Goal: Task Accomplishment & Management: Complete application form

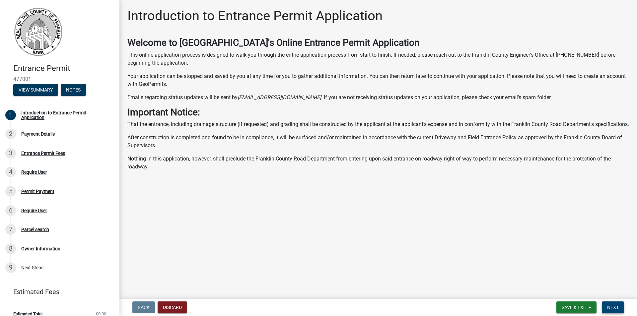
click at [620, 305] on button "Next" at bounding box center [613, 308] width 22 height 12
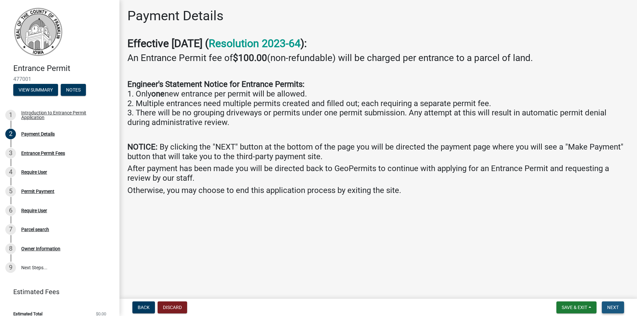
click at [613, 309] on span "Next" at bounding box center [613, 307] width 12 height 5
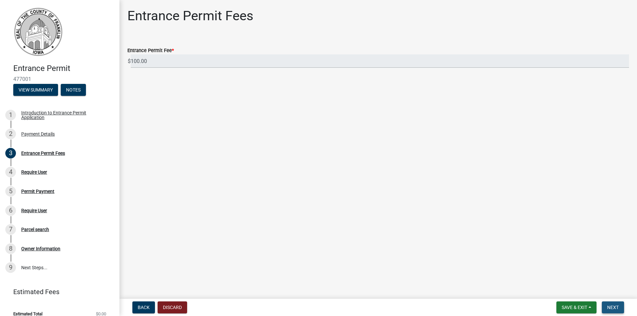
click at [617, 308] on span "Next" at bounding box center [613, 307] width 12 height 5
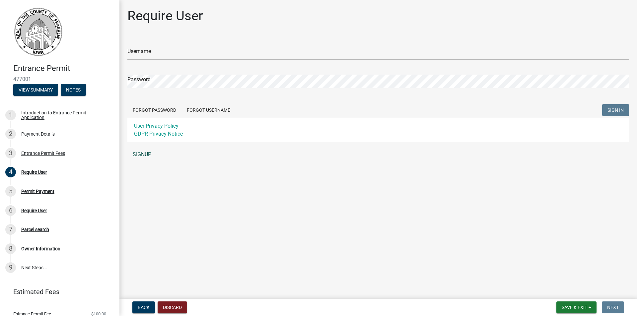
click at [139, 158] on link "SIGNUP" at bounding box center [378, 154] width 502 height 13
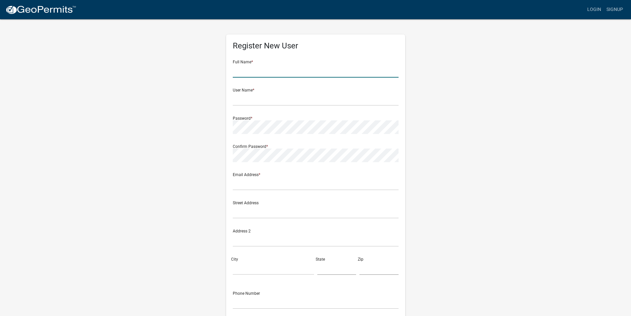
click at [255, 76] on input "text" at bounding box center [316, 71] width 166 height 14
type input "[PERSON_NAME]"
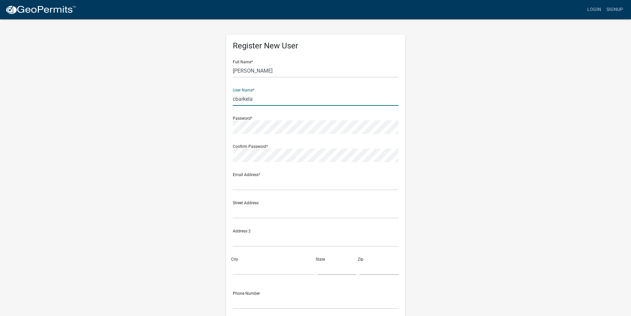
type input "cbarkela"
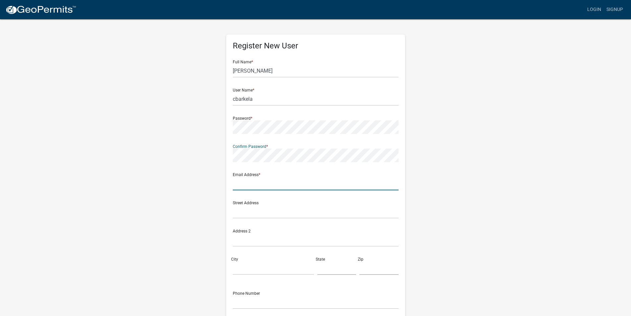
click at [254, 186] on input "text" at bounding box center [316, 184] width 166 height 14
type input "[EMAIL_ADDRESS][DOMAIN_NAME]"
click at [260, 211] on input "text" at bounding box center [316, 212] width 166 height 14
type input "[STREET_ADDRESS]"
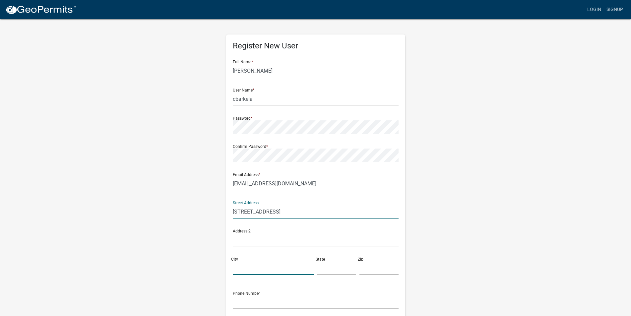
click at [265, 271] on input "City" at bounding box center [273, 268] width 81 height 14
type input "[GEOGRAPHIC_DATA]"
type input "[US_STATE]"
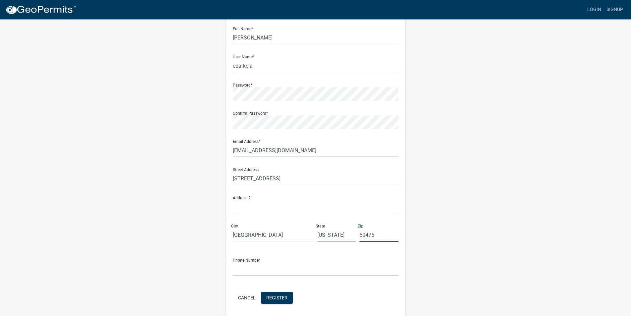
type input "50475"
click at [265, 271] on input "text" at bounding box center [316, 269] width 166 height 14
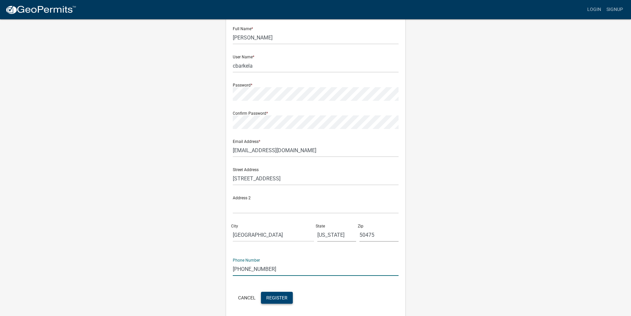
type input "[PHONE_NUMBER]"
click at [278, 296] on span "Register" at bounding box center [276, 297] width 21 height 5
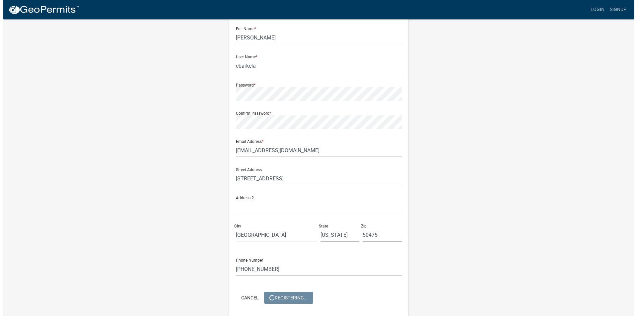
scroll to position [0, 0]
